Goal: Transaction & Acquisition: Download file/media

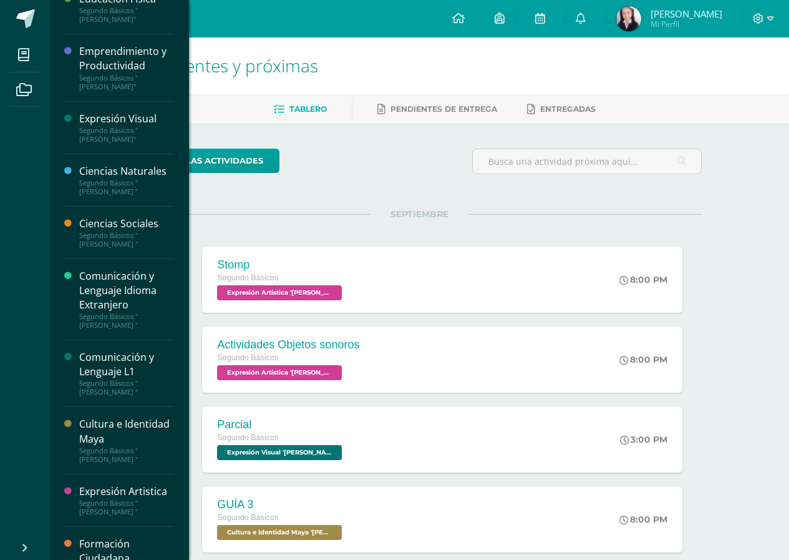
scroll to position [62, 0]
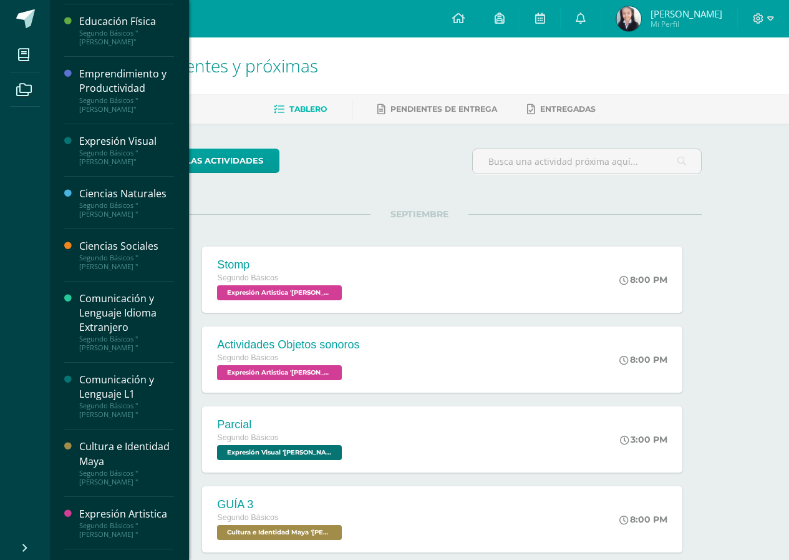
click at [119, 159] on div "Segundo Básicos "[PERSON_NAME]"" at bounding box center [126, 157] width 95 height 17
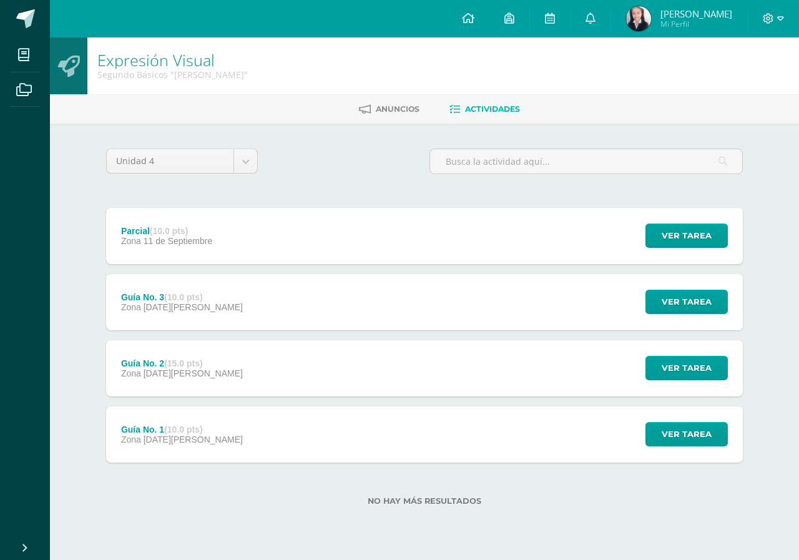
click at [135, 284] on div "Guía No. 3 (10.0 pts) Zona 29 de Agosto" at bounding box center [182, 302] width 152 height 56
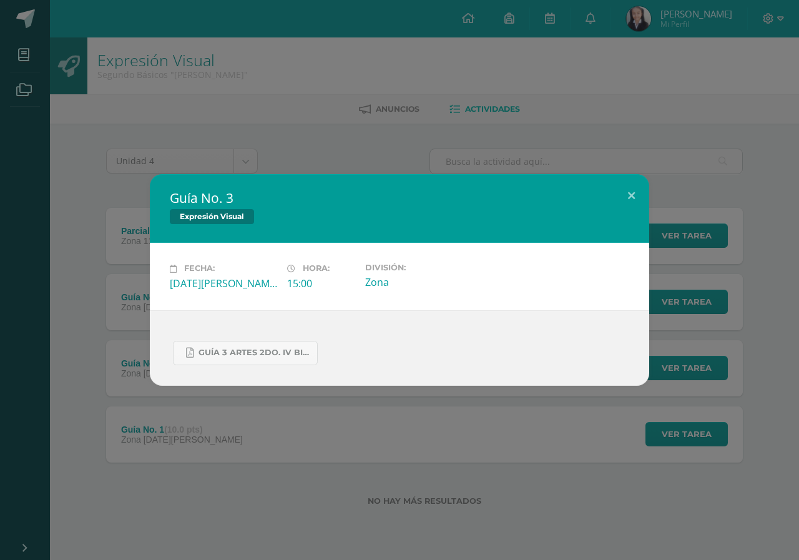
click at [172, 155] on div "Guía No. 3 Expresión Visual Fecha: Viernes 29 de Agosto Hora: 15:00 División: Z…" at bounding box center [399, 280] width 799 height 560
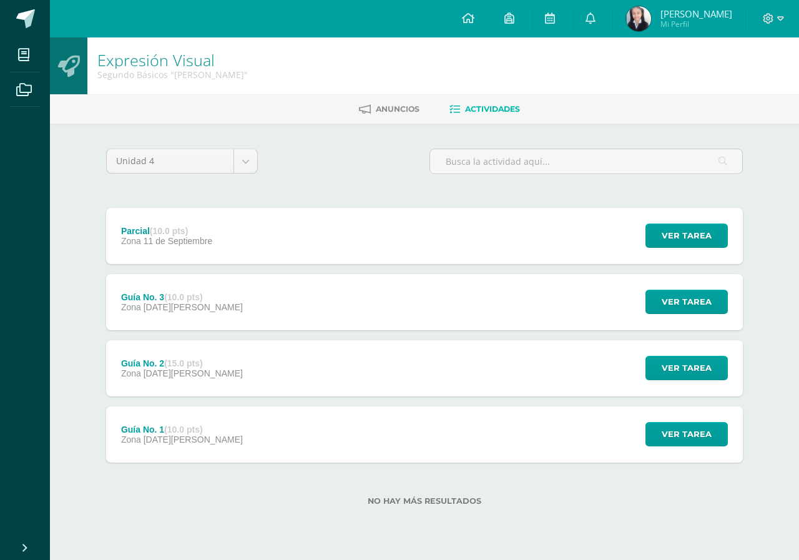
click at [160, 237] on span "11 de Septiembre" at bounding box center [178, 241] width 69 height 10
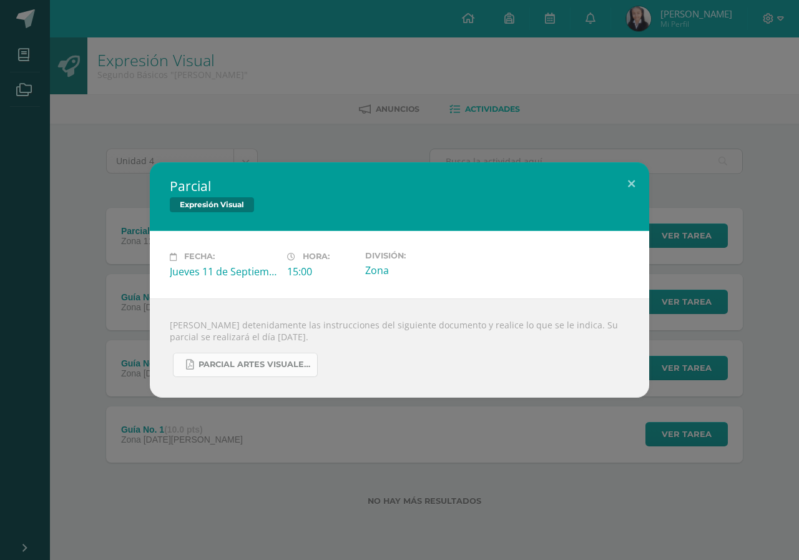
click at [213, 370] on link "PARCIAL ARTES VISUALES. IV BIM.docx.pdf" at bounding box center [245, 365] width 145 height 24
click at [248, 127] on div "Parcial Expresión Visual Fecha: Jueves 11 de Septiembre Hora: 15:00 División: Z…" at bounding box center [399, 280] width 799 height 560
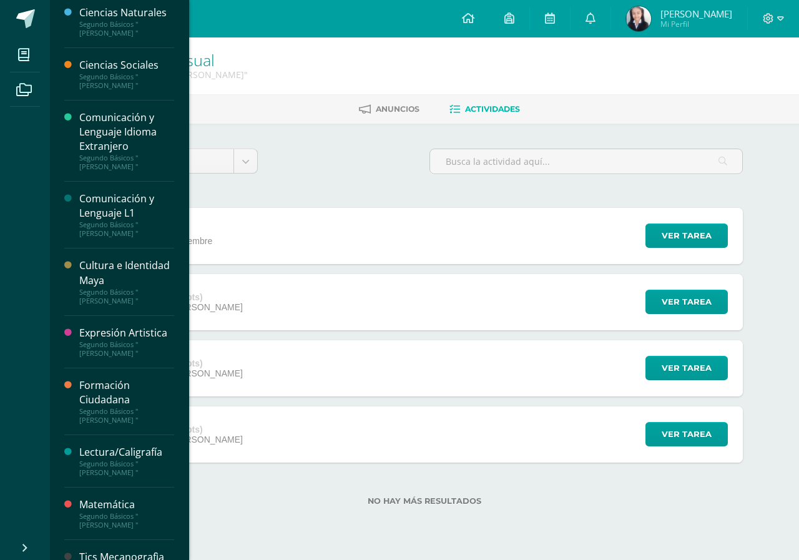
scroll to position [250, 0]
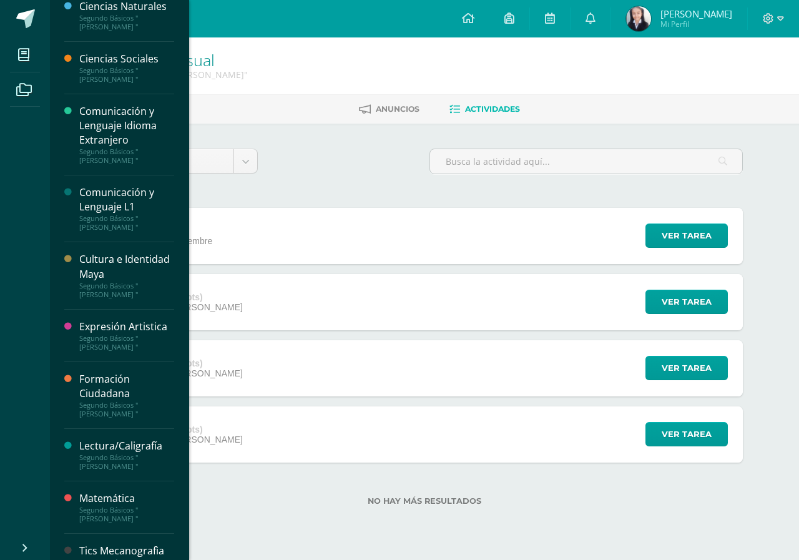
click at [135, 208] on div "Comunicación y Lenguaje L1" at bounding box center [126, 199] width 95 height 29
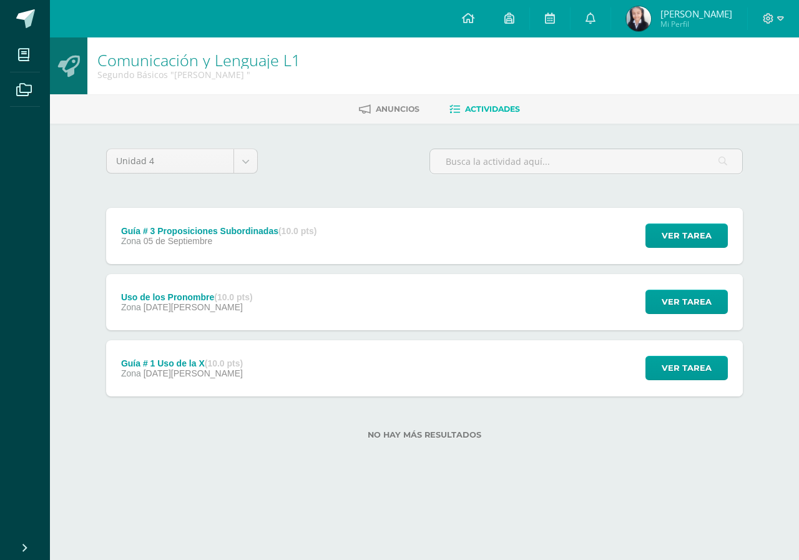
click at [241, 249] on div "Guía # 3 Proposiciones Subordinadas (10.0 pts) Zona [DATE][GEOGRAPHIC_DATA]" at bounding box center [218, 236] width 225 height 56
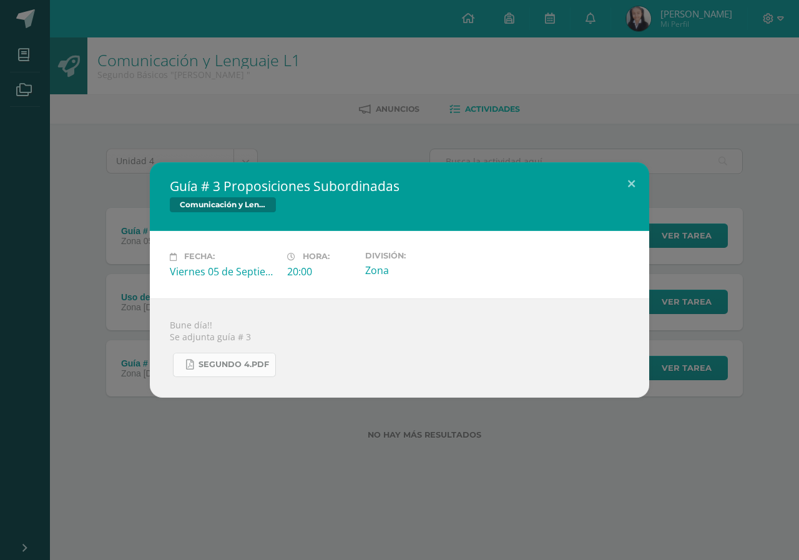
click at [212, 371] on link "Segundo 4.pdf" at bounding box center [224, 365] width 103 height 24
